Goal: Task Accomplishment & Management: Complete application form

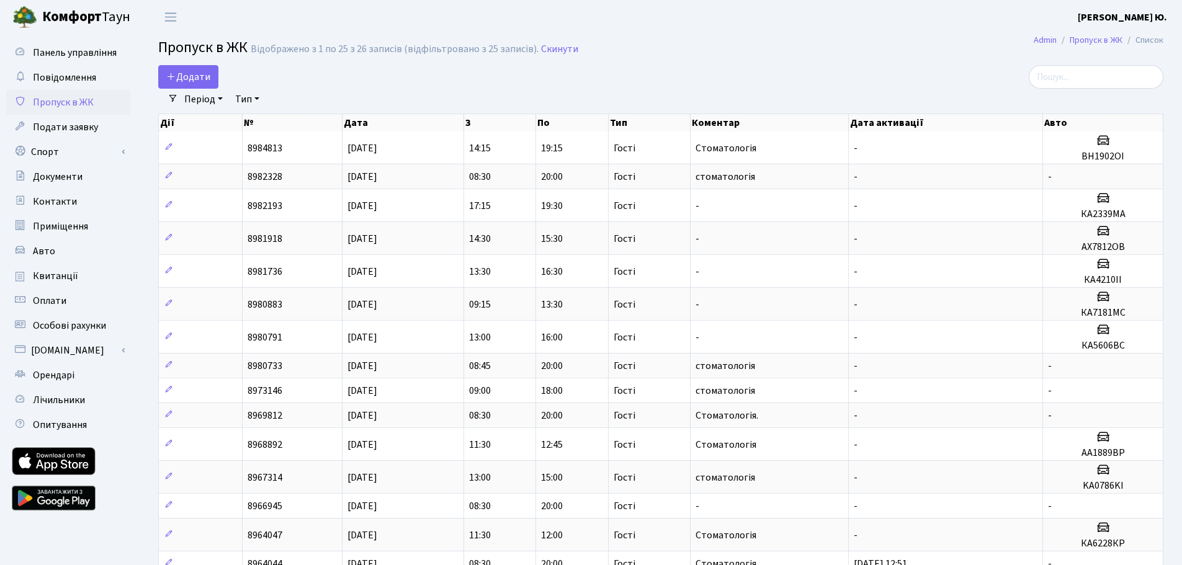
select select "25"
click at [195, 81] on span "Додати" at bounding box center [188, 77] width 44 height 14
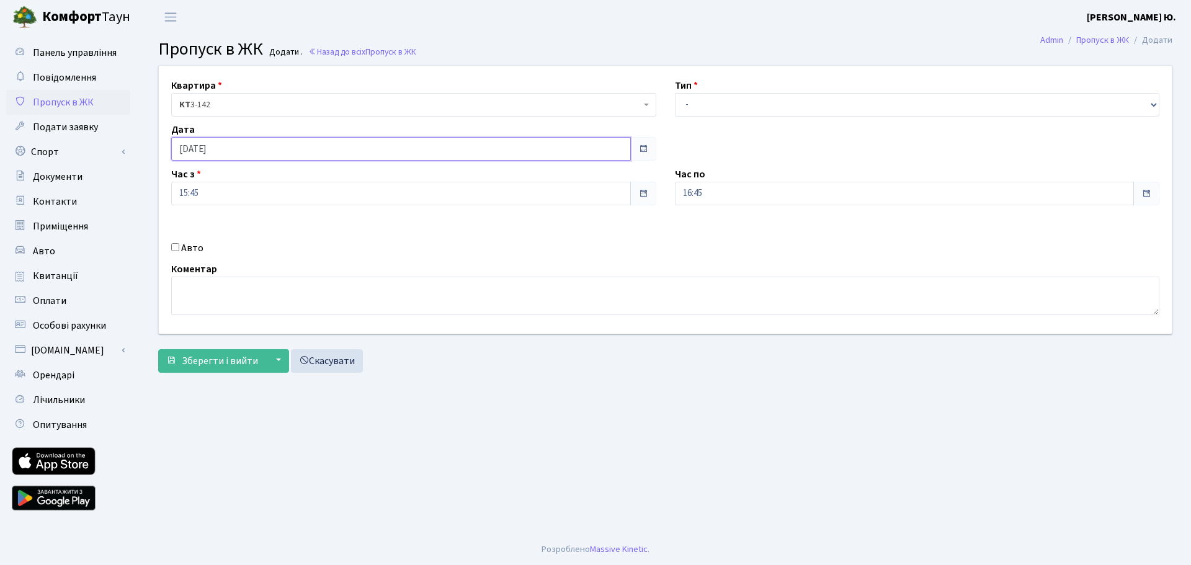
click at [218, 148] on input "[DATE]" at bounding box center [401, 149] width 460 height 24
click at [220, 267] on td "17" at bounding box center [221, 267] width 19 height 19
type input "[DATE]"
click at [729, 110] on select "- Доставка Таксі Гості Сервіс" at bounding box center [917, 105] width 485 height 24
select select "3"
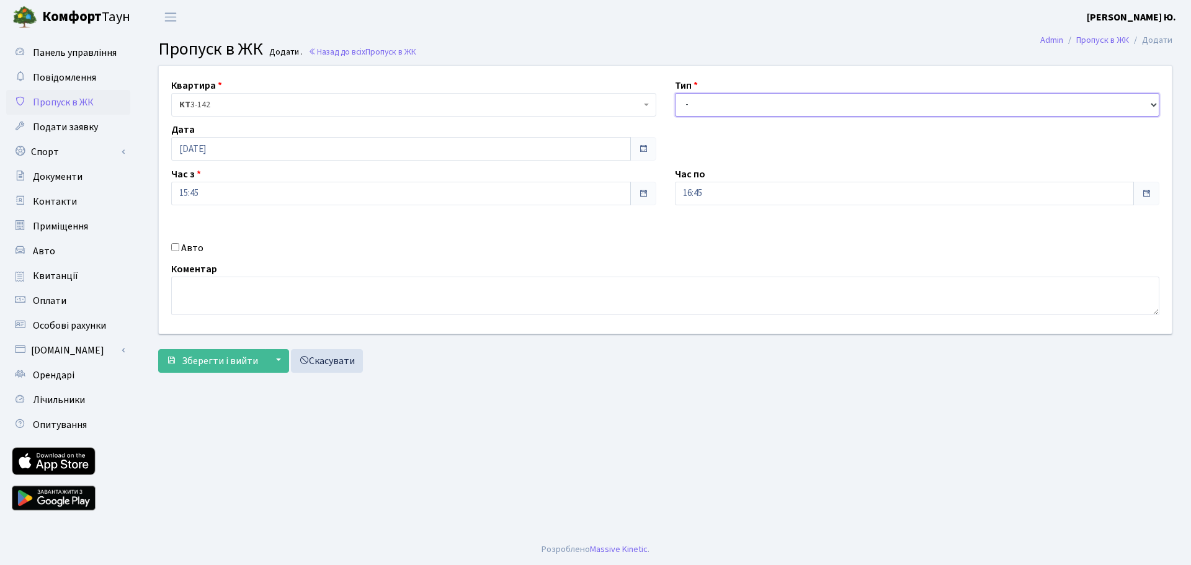
click at [675, 93] on select "- Доставка Таксі Гості Сервіс" at bounding box center [917, 105] width 485 height 24
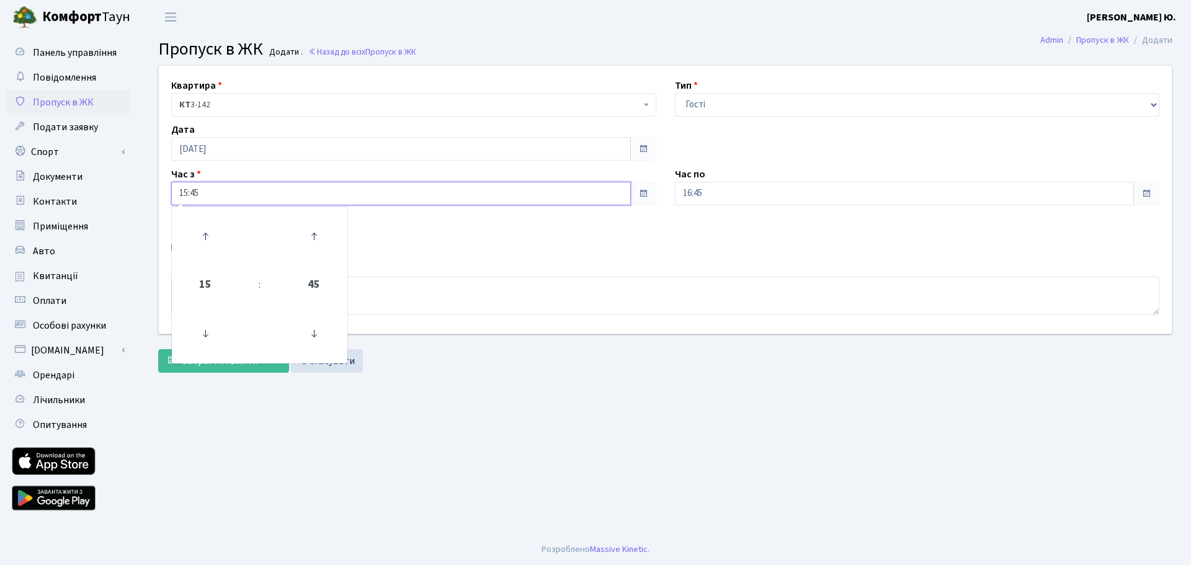
click at [243, 187] on input "15:45" at bounding box center [401, 194] width 460 height 24
click at [209, 325] on icon at bounding box center [205, 333] width 33 height 33
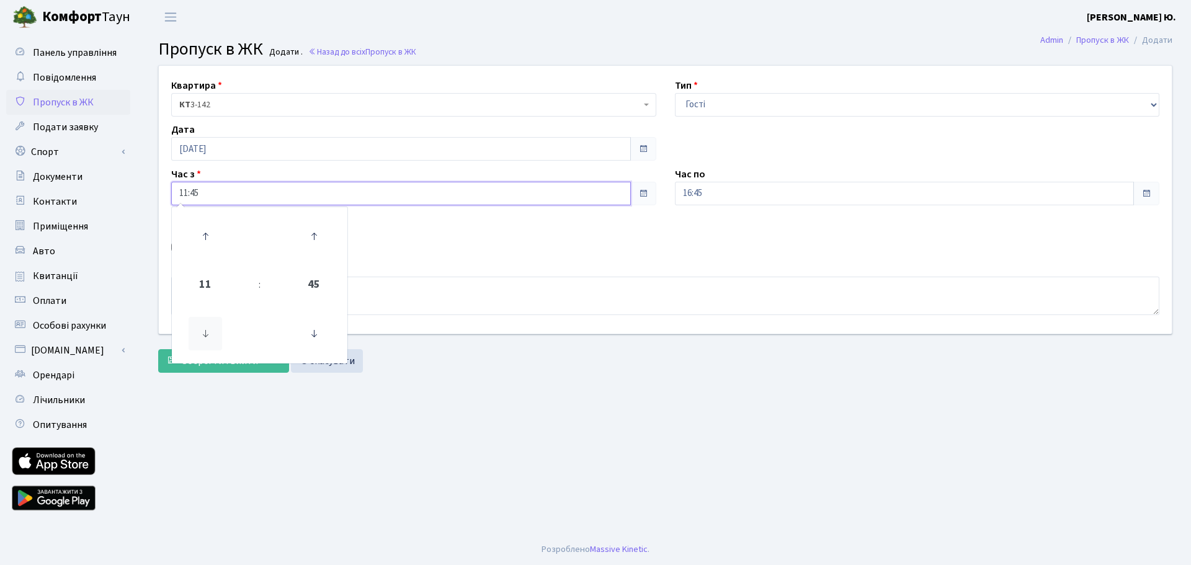
click at [209, 325] on icon at bounding box center [205, 333] width 33 height 33
click at [206, 323] on icon at bounding box center [205, 333] width 33 height 33
click at [314, 327] on icon at bounding box center [313, 333] width 33 height 33
type input "08:30"
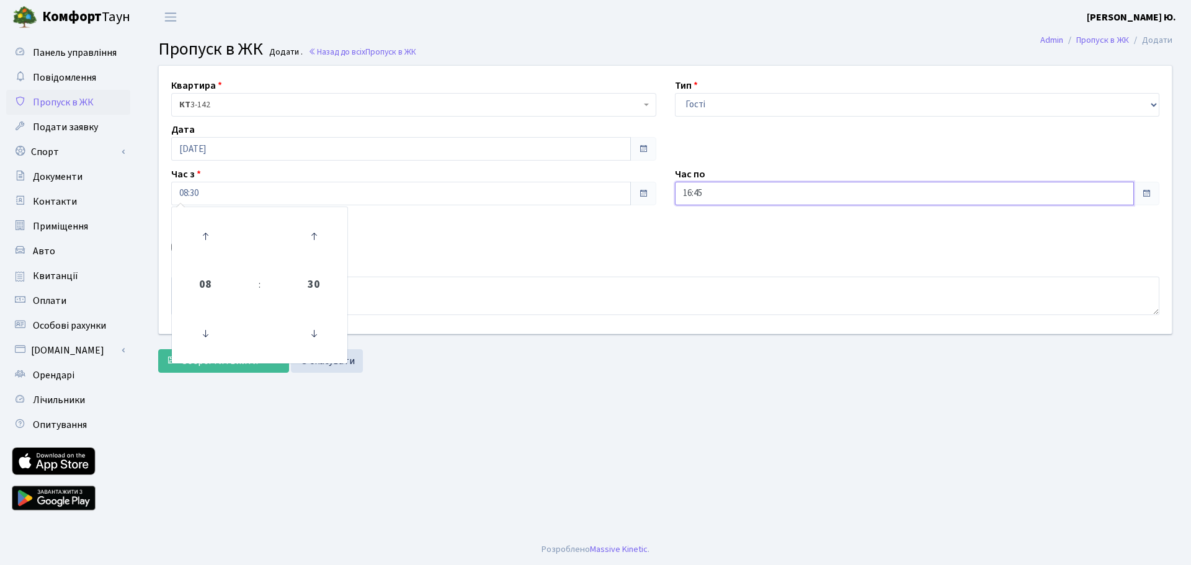
click at [711, 198] on input "16:45" at bounding box center [905, 194] width 460 height 24
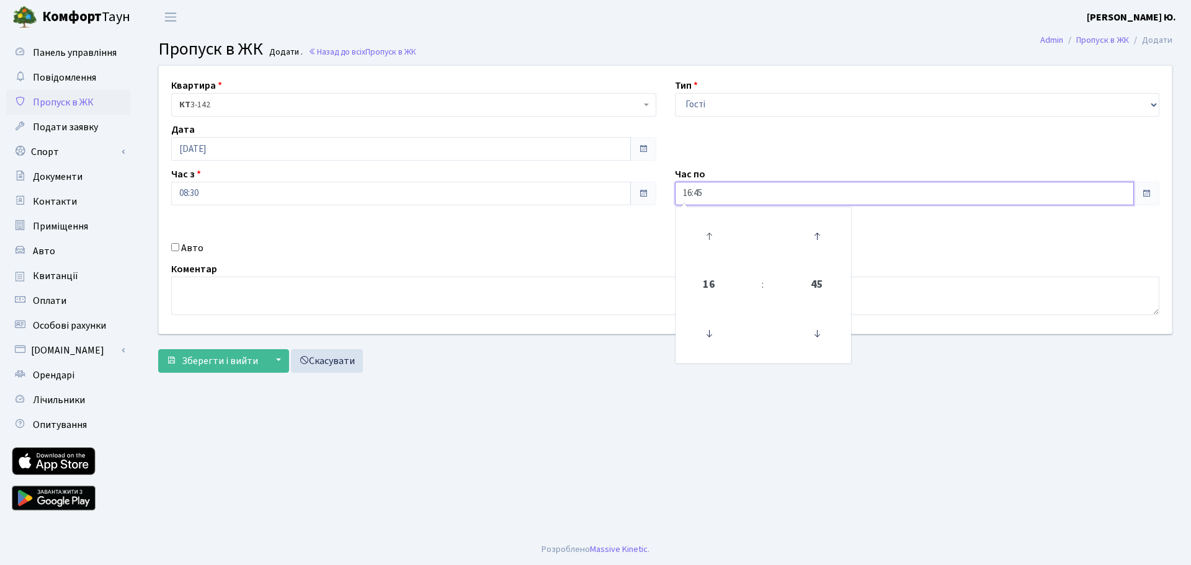
click at [705, 254] on link at bounding box center [708, 236] width 37 height 45
click at [703, 251] on icon at bounding box center [708, 236] width 33 height 33
click at [817, 327] on icon at bounding box center [816, 333] width 33 height 33
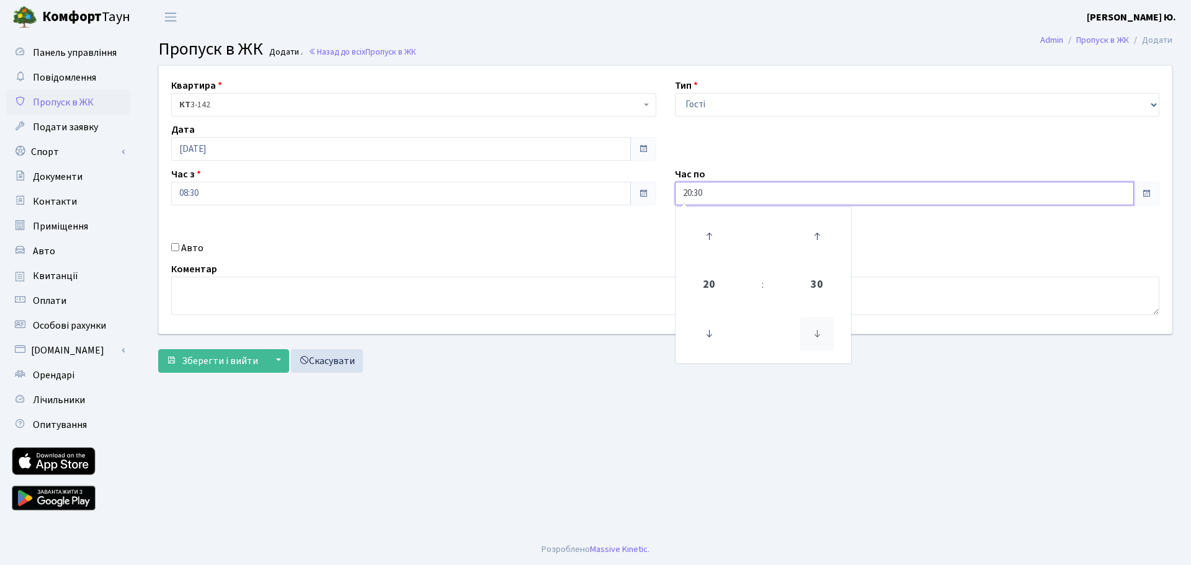
click at [819, 327] on icon at bounding box center [816, 333] width 33 height 33
type input "20:00"
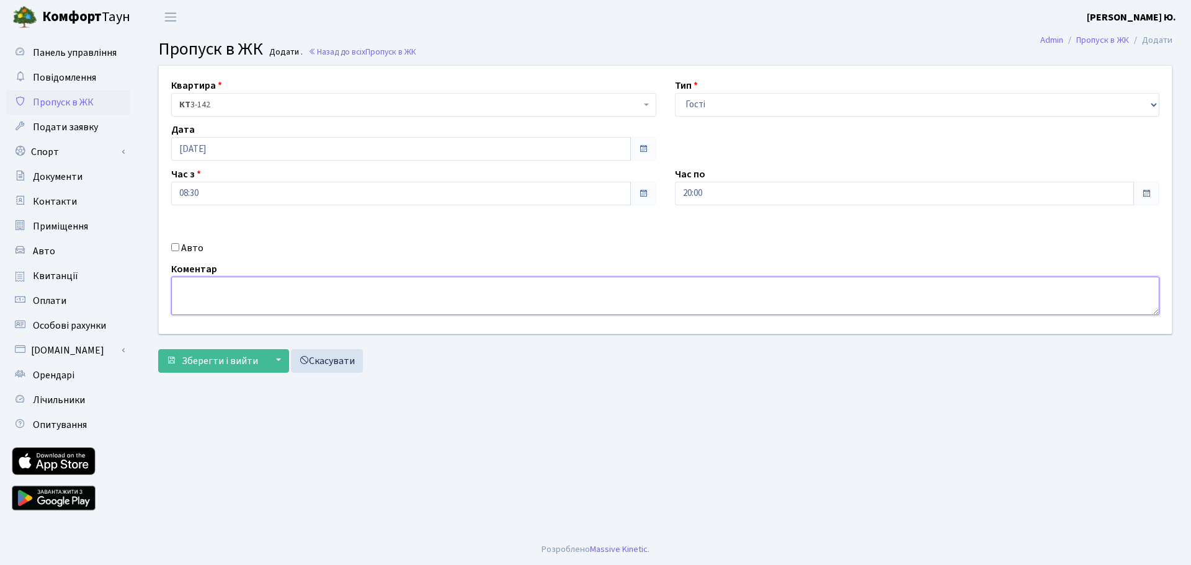
click at [521, 299] on textarea at bounding box center [665, 296] width 988 height 38
type textarea "Стоматологія."
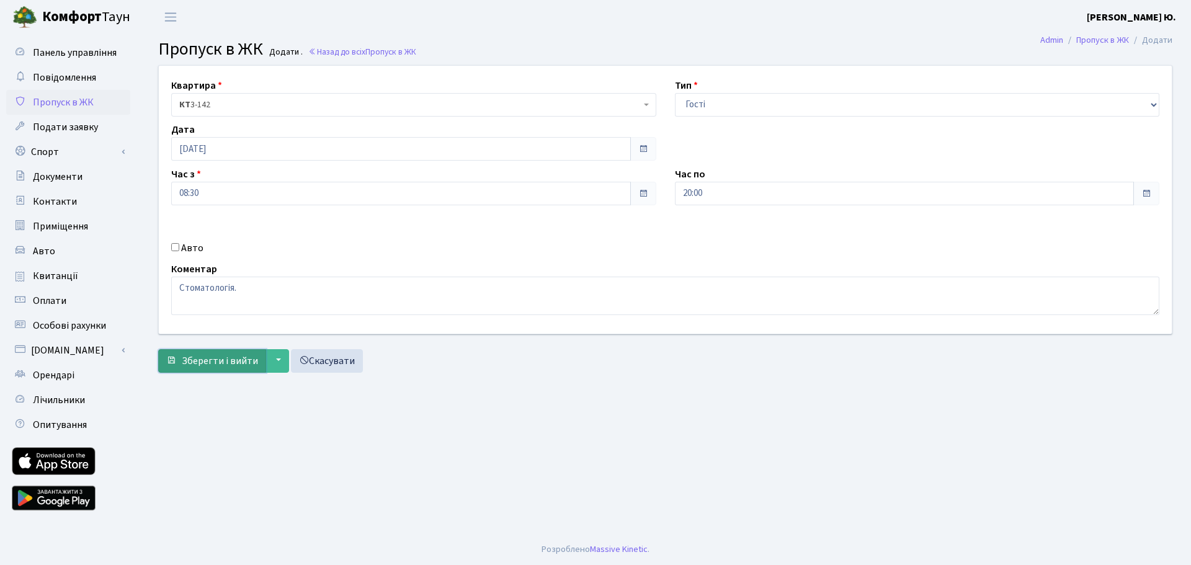
click at [241, 358] on span "Зберегти і вийти" at bounding box center [220, 361] width 76 height 14
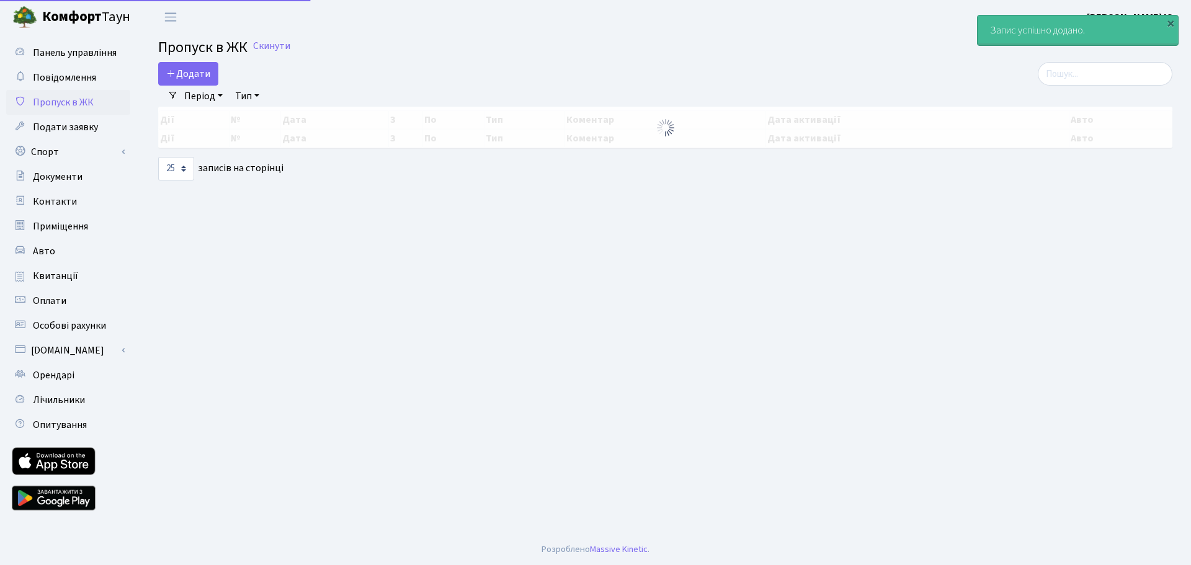
select select "25"
